Goal: Communication & Community: Answer question/provide support

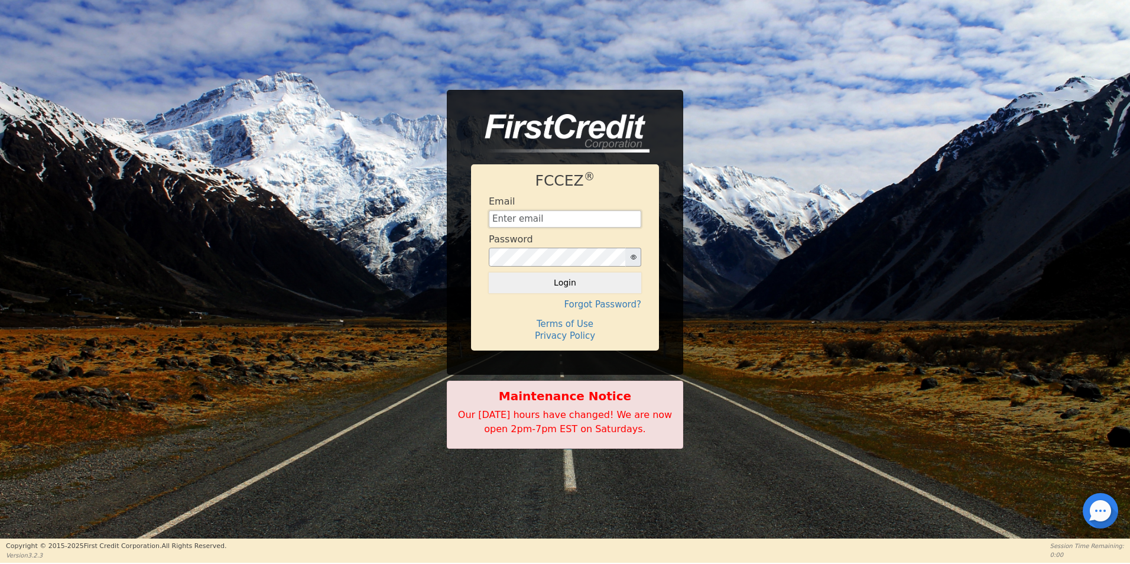
type input "[EMAIL_ADDRESS][DOMAIN_NAME]"
click at [1092, 507] on div at bounding box center [1100, 510] width 35 height 35
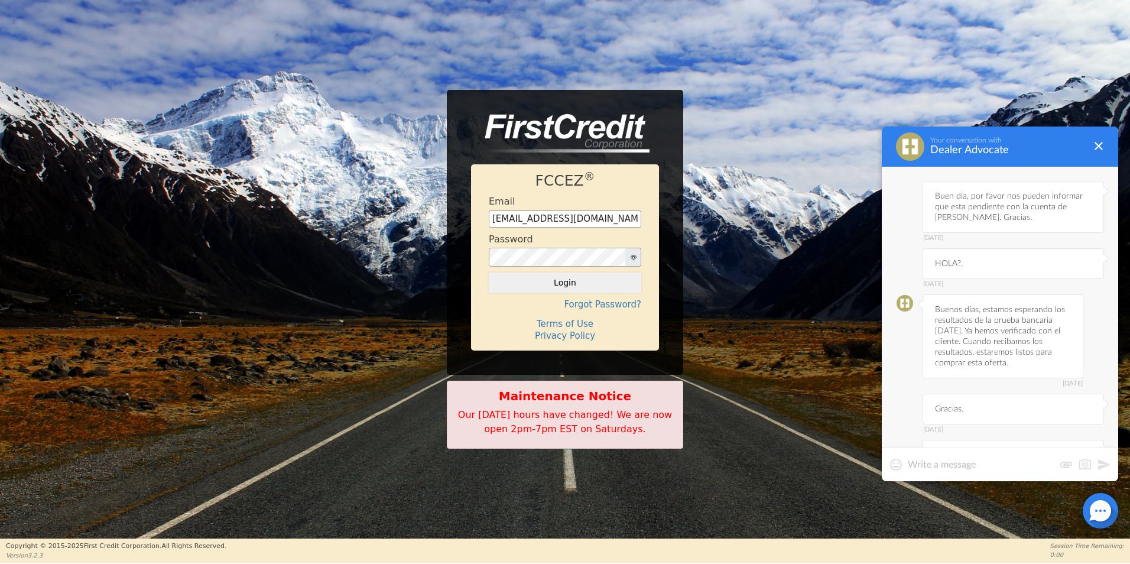
scroll to position [3990, 0]
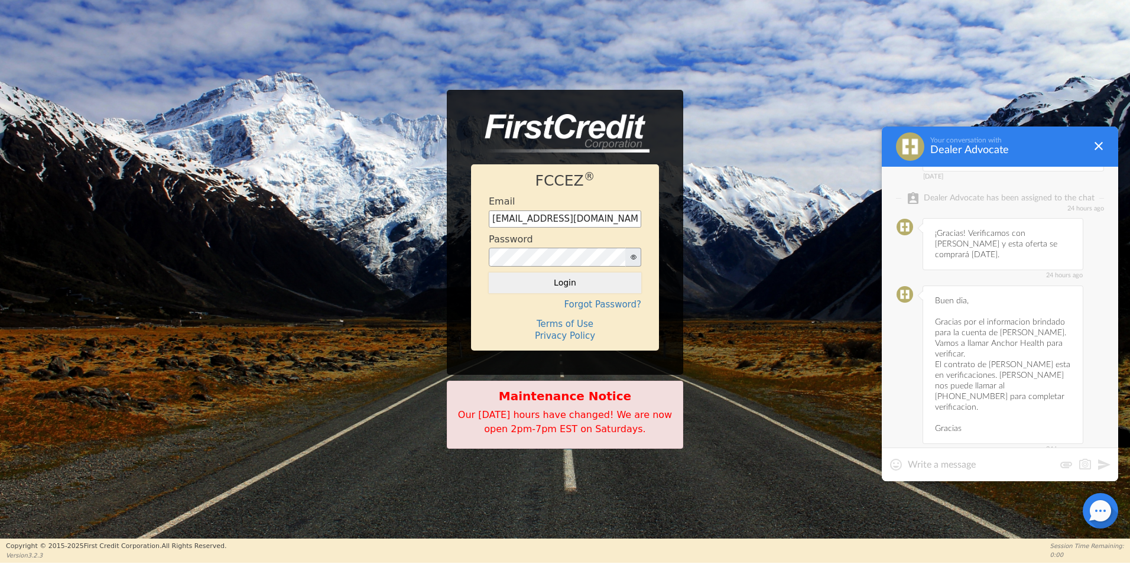
click at [990, 462] on textarea at bounding box center [981, 465] width 147 height 12
click at [979, 468] on textarea at bounding box center [981, 465] width 147 height 12
type textarea "Buen dia, por favor nos confirman si se completo la verificacion con [PERSON_NA…"
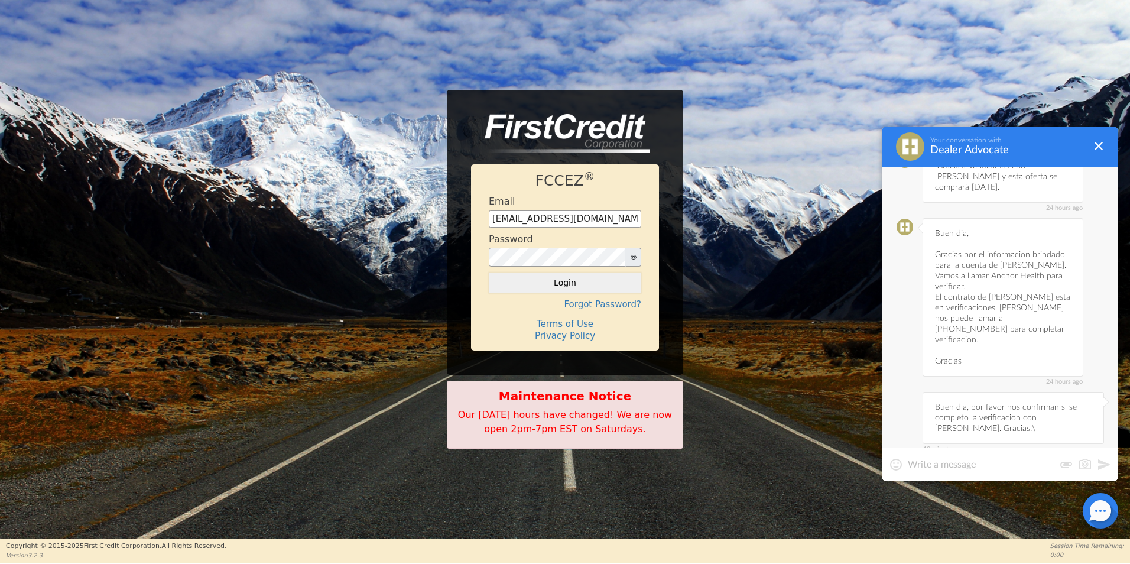
scroll to position [4189, 0]
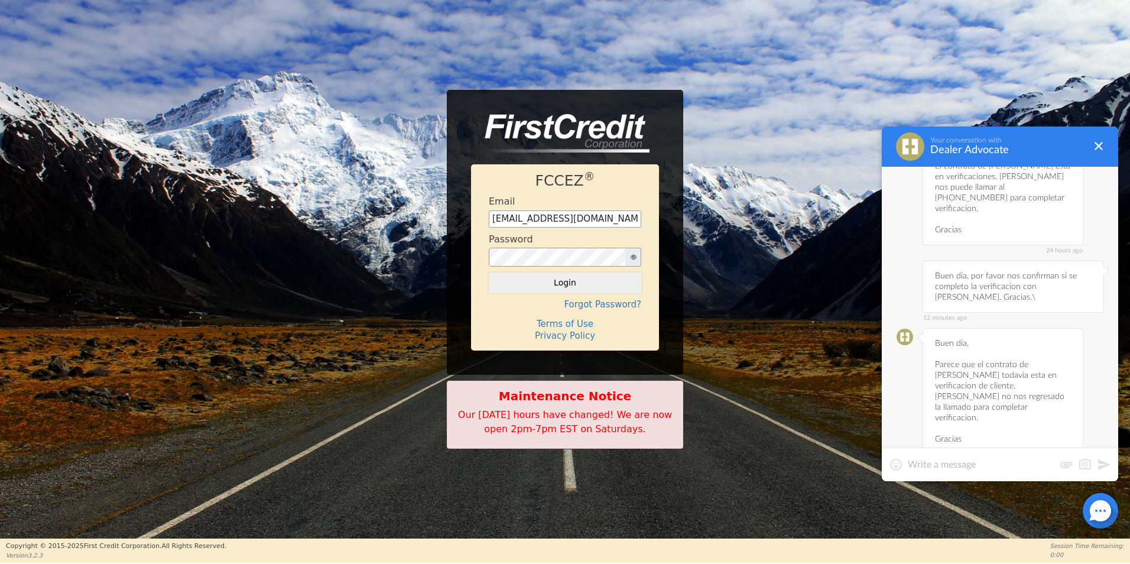
click at [947, 471] on div at bounding box center [1000, 464] width 236 height 34
drag, startPoint x: 975, startPoint y: 332, endPoint x: 974, endPoint y: 348, distance: 16.0
click at [974, 348] on div "1 minutes ago Buen dia, Parece que el contrato de [PERSON_NAME] todavia esta en…" at bounding box center [1003, 391] width 161 height 127
copy div "[PERSON_NAME] no nos regresado la llamado"
